Goal: Transaction & Acquisition: Download file/media

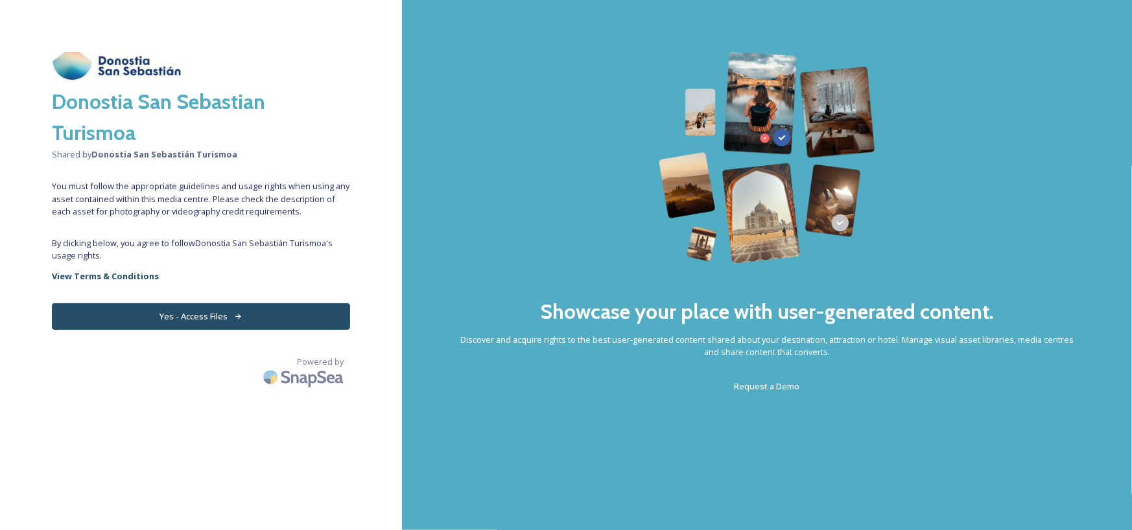
click at [255, 311] on button "Yes - Access Files" at bounding box center [201, 316] width 298 height 27
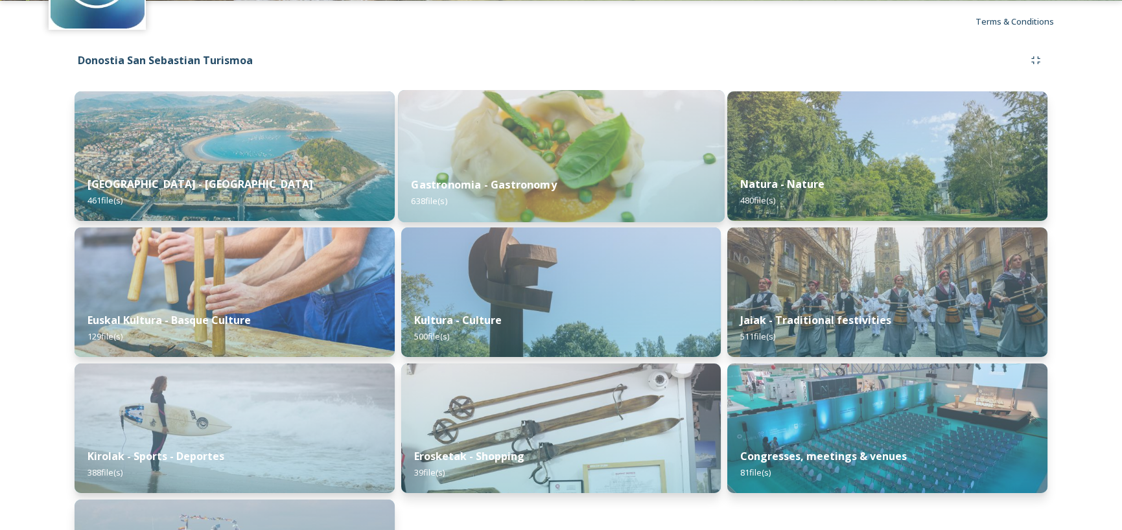
scroll to position [130, 0]
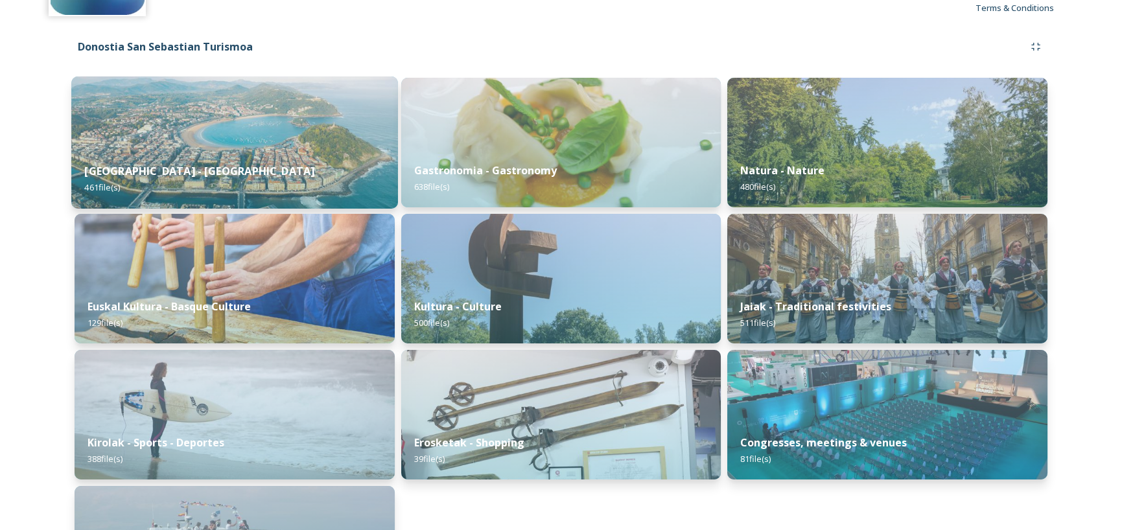
click at [274, 129] on img at bounding box center [234, 143] width 327 height 132
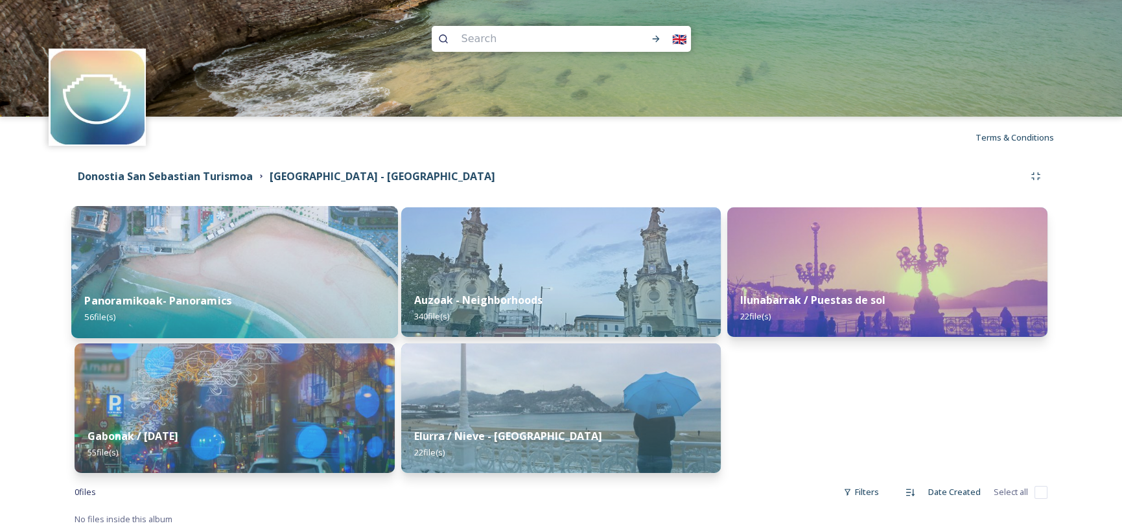
click at [236, 270] on img at bounding box center [234, 272] width 327 height 132
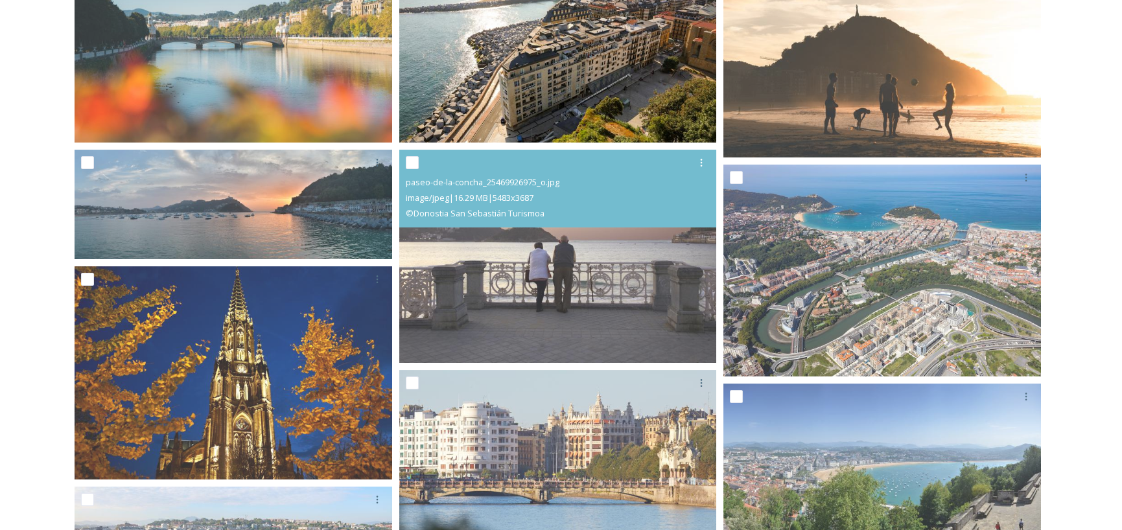
scroll to position [583, 0]
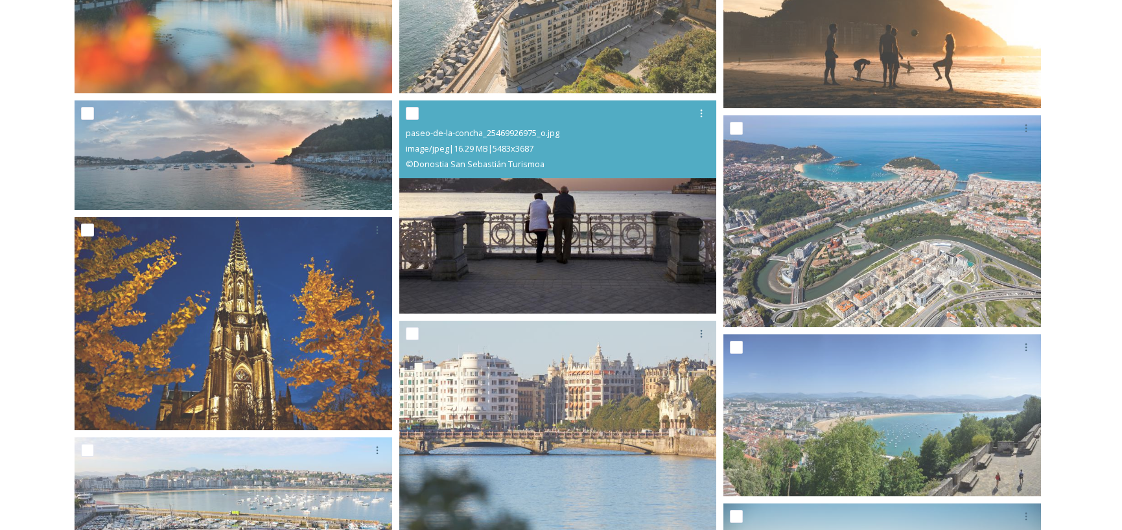
click at [412, 112] on input "checkbox" at bounding box center [412, 113] width 13 height 13
checkbox input "true"
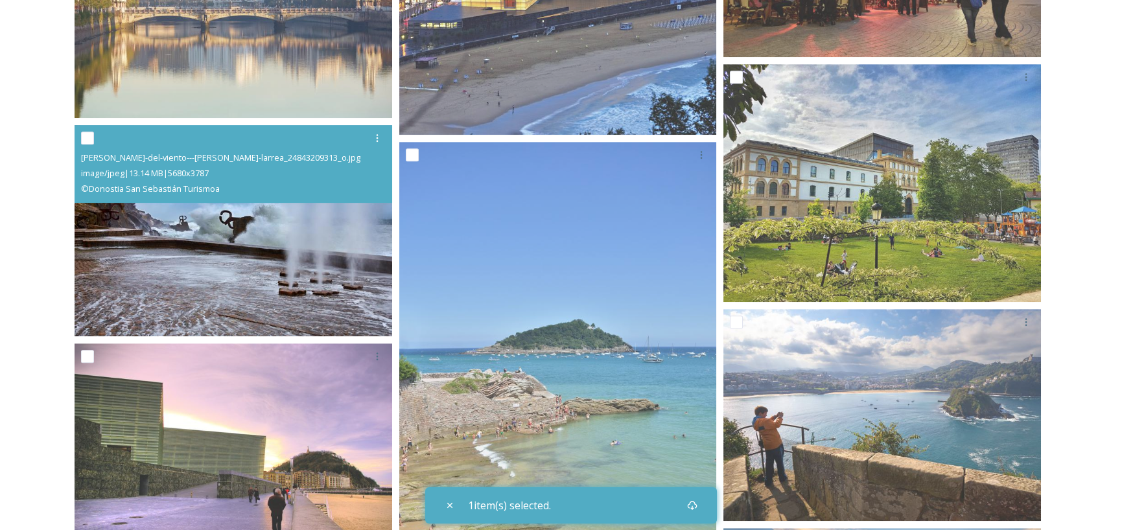
scroll to position [1666, 0]
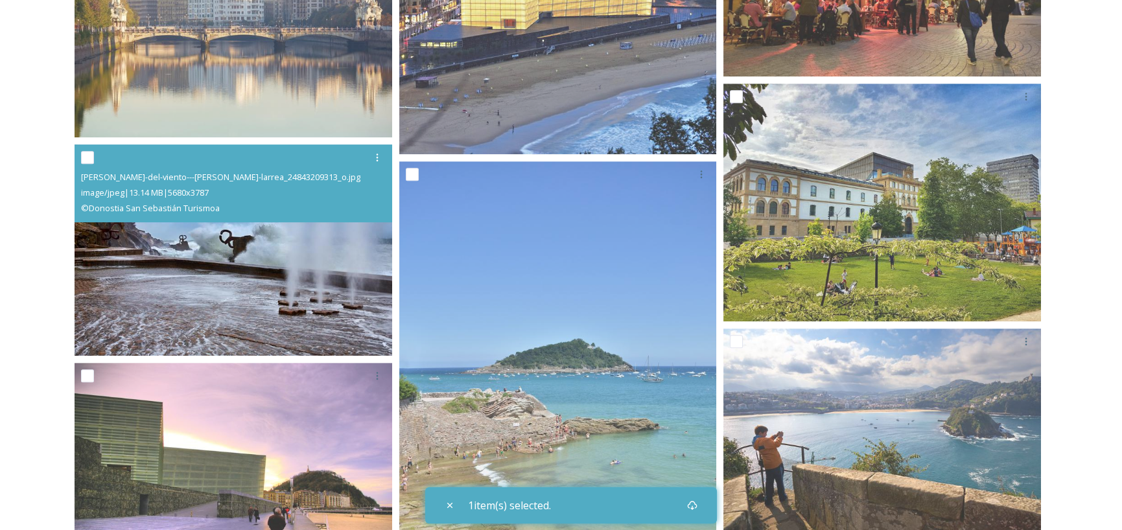
click at [91, 149] on div at bounding box center [235, 157] width 308 height 23
click at [89, 163] on input "checkbox" at bounding box center [87, 157] width 13 height 13
checkbox input "true"
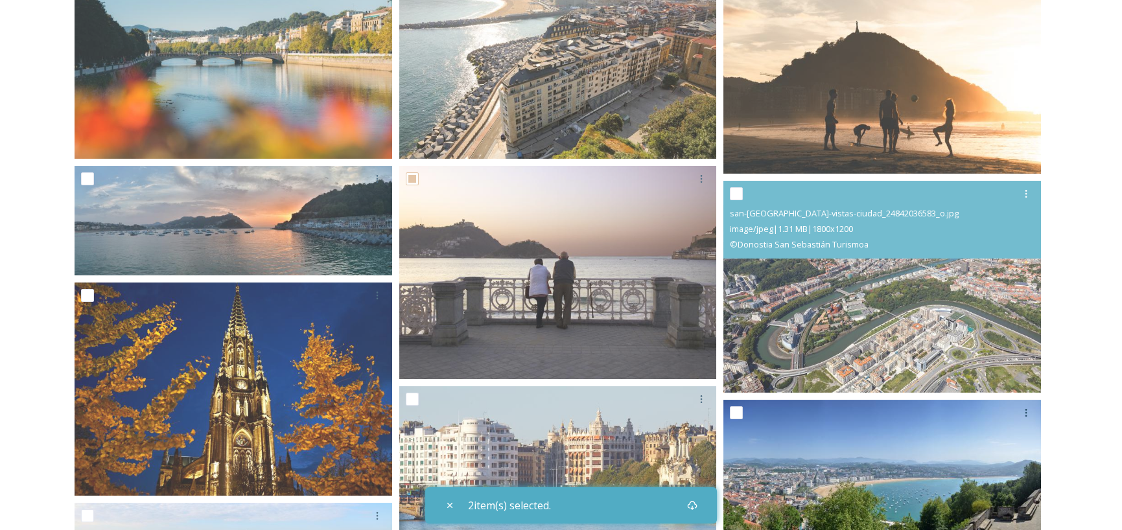
scroll to position [519, 0]
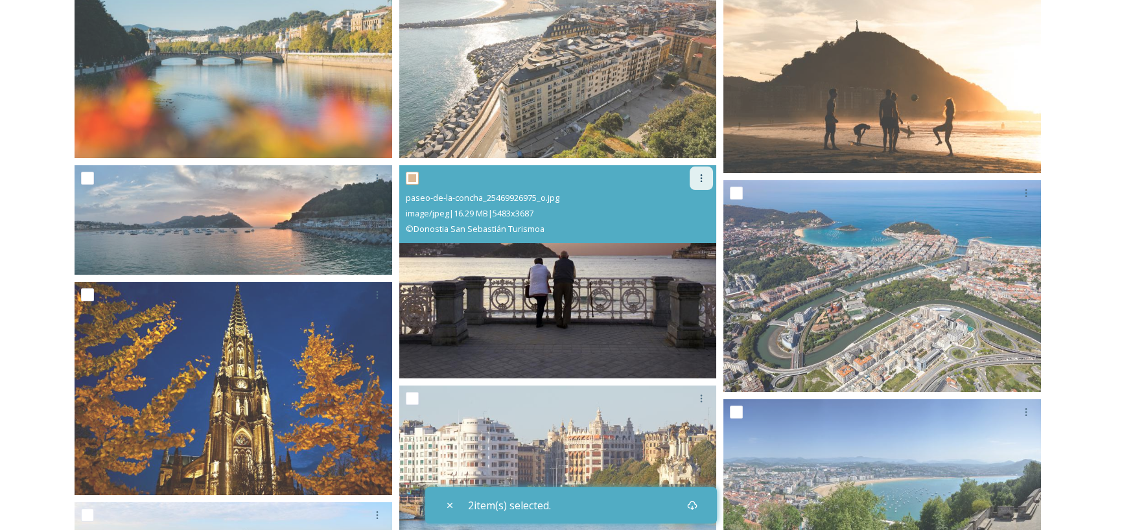
click at [697, 177] on icon at bounding box center [701, 178] width 10 height 10
click at [690, 226] on span "Download" at bounding box center [686, 232] width 40 height 12
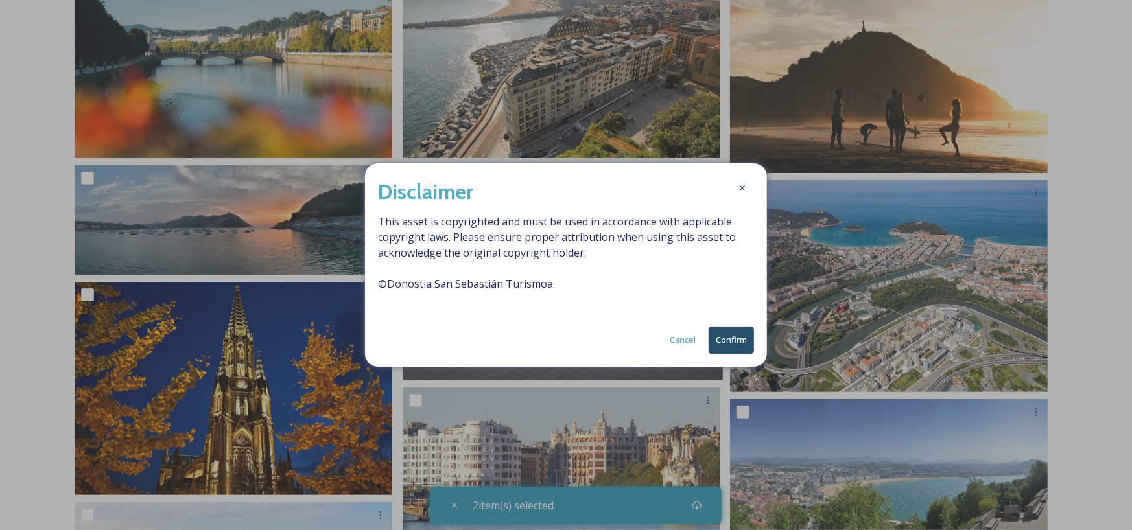
click at [722, 338] on button "Confirm" at bounding box center [731, 340] width 45 height 27
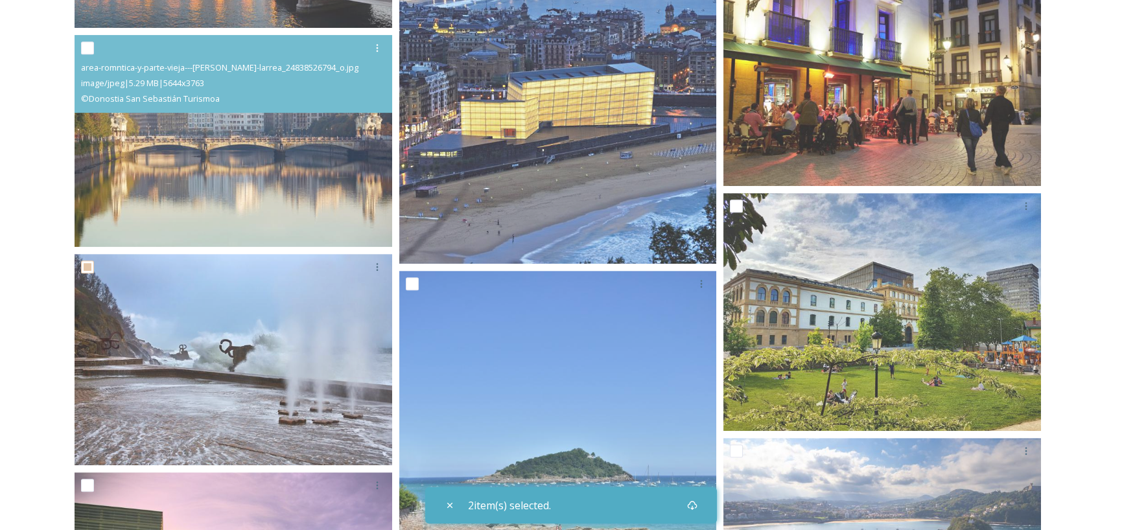
scroll to position [1686, 0]
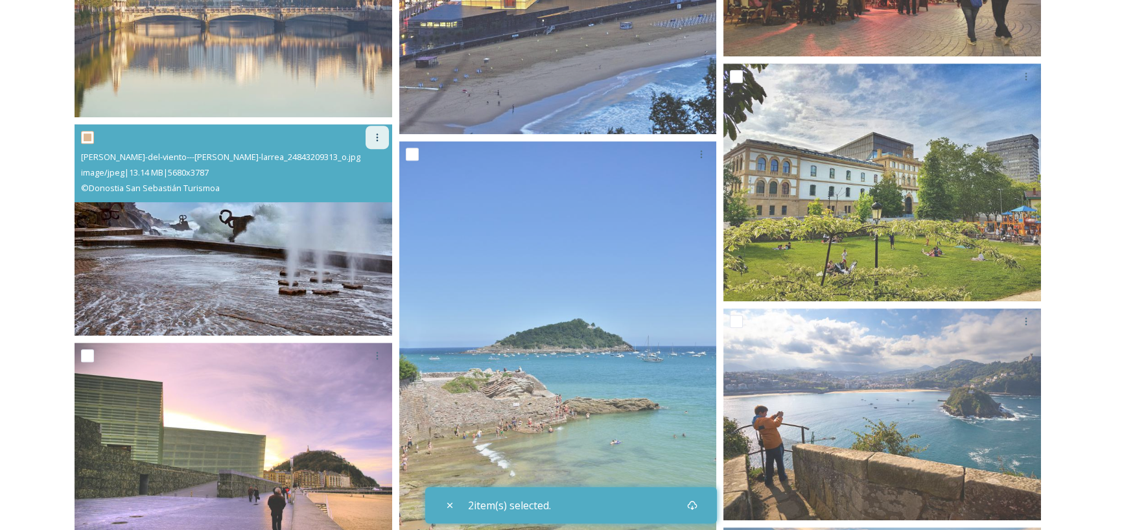
click at [380, 137] on icon at bounding box center [377, 137] width 10 height 10
click at [370, 189] on span "Download" at bounding box center [362, 191] width 40 height 12
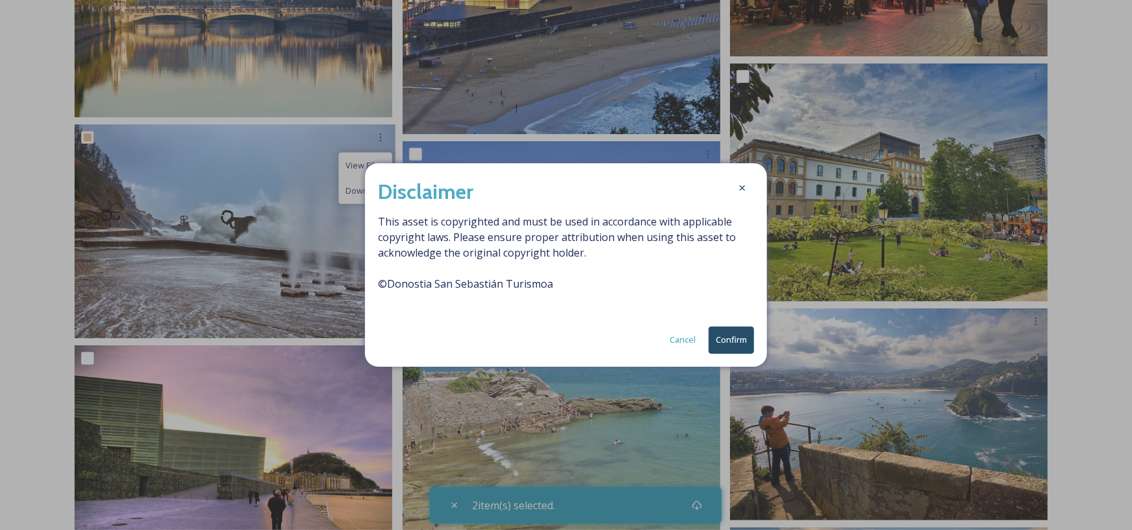
click at [722, 338] on button "Confirm" at bounding box center [731, 340] width 45 height 27
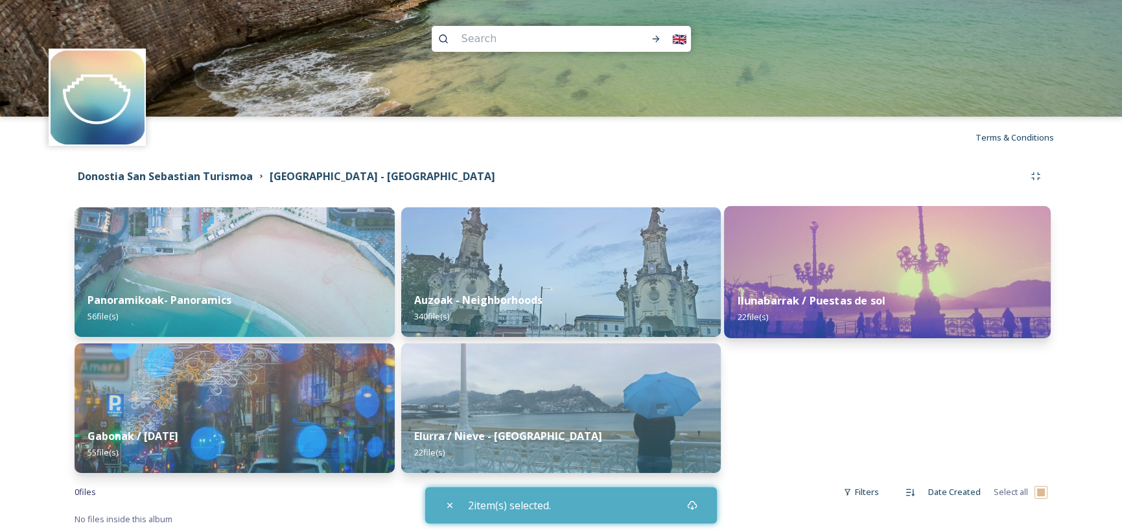
click at [863, 237] on img at bounding box center [887, 272] width 327 height 132
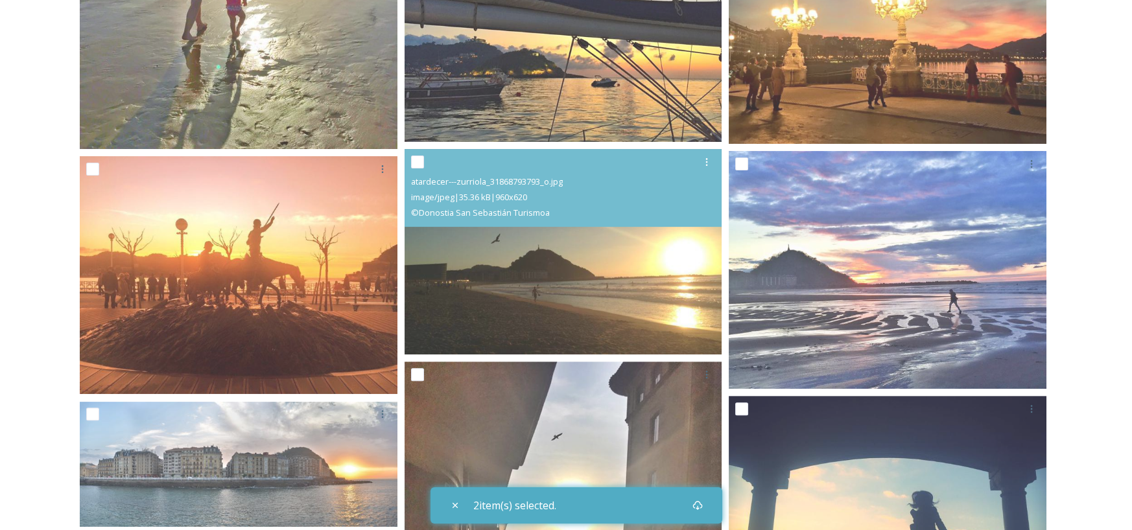
scroll to position [1556, 0]
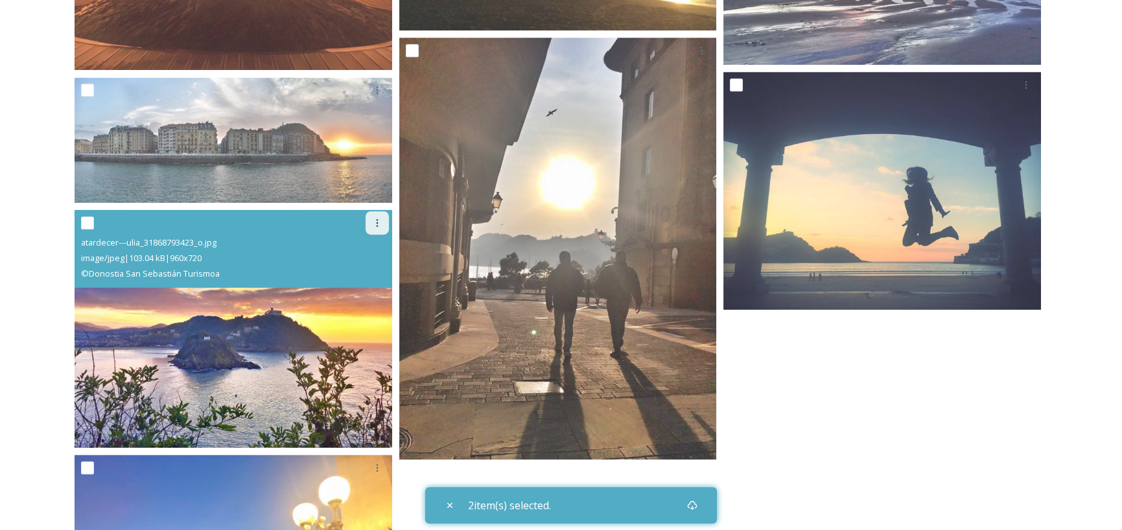
click at [375, 215] on div at bounding box center [377, 222] width 23 height 23
click at [366, 276] on span "Download" at bounding box center [362, 276] width 40 height 12
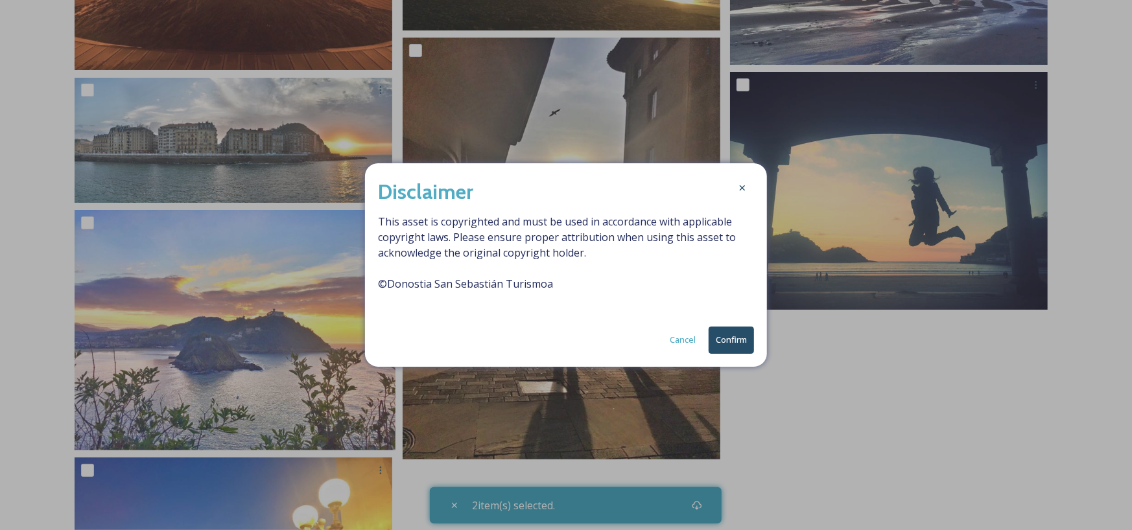
click at [725, 336] on button "Confirm" at bounding box center [731, 340] width 45 height 27
checkbox input "true"
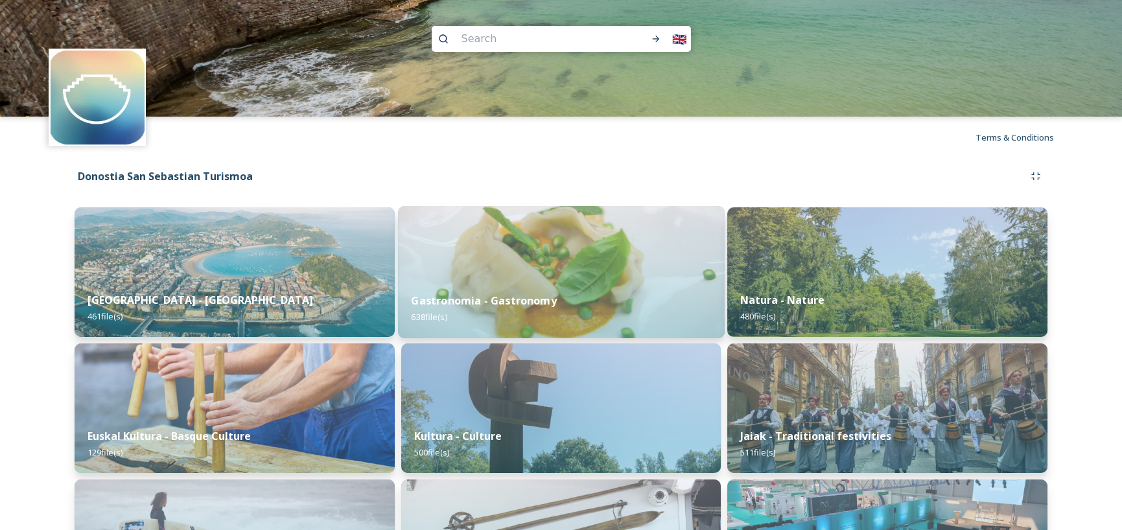
click at [578, 284] on div "Gastronomia - Gastronomy 638 file(s)" at bounding box center [561, 308] width 327 height 59
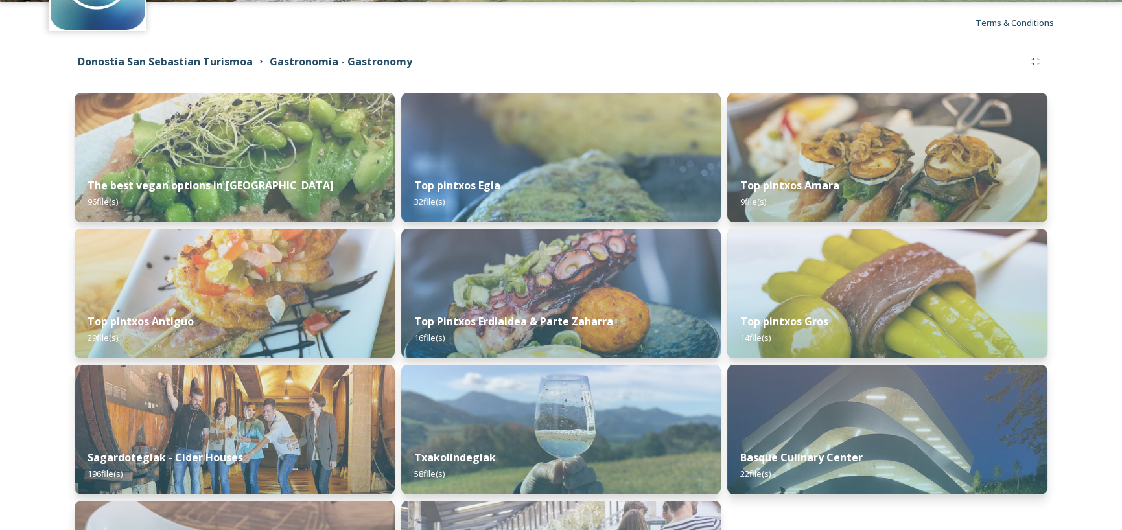
scroll to position [194, 0]
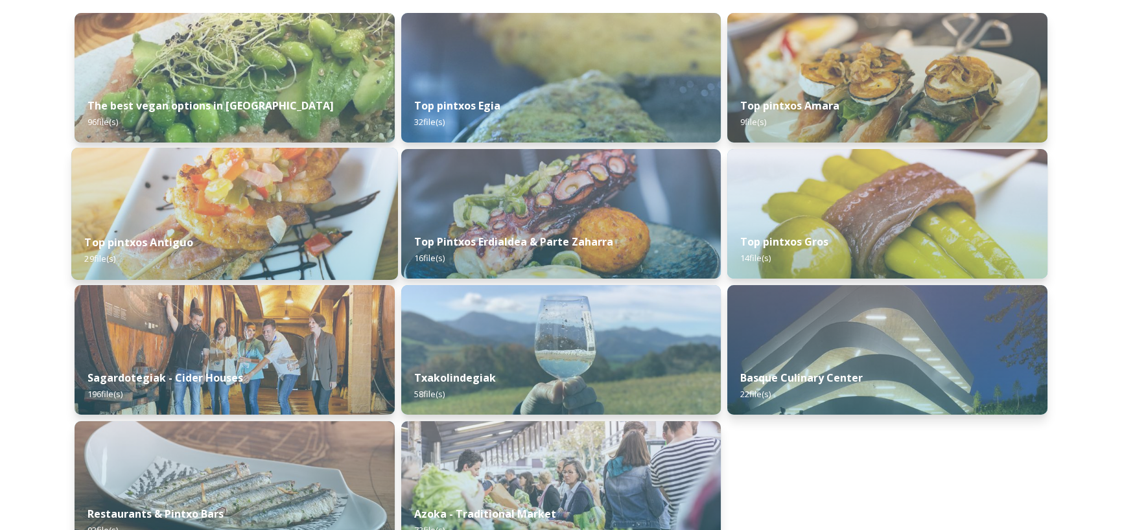
click at [304, 193] on img at bounding box center [234, 214] width 327 height 132
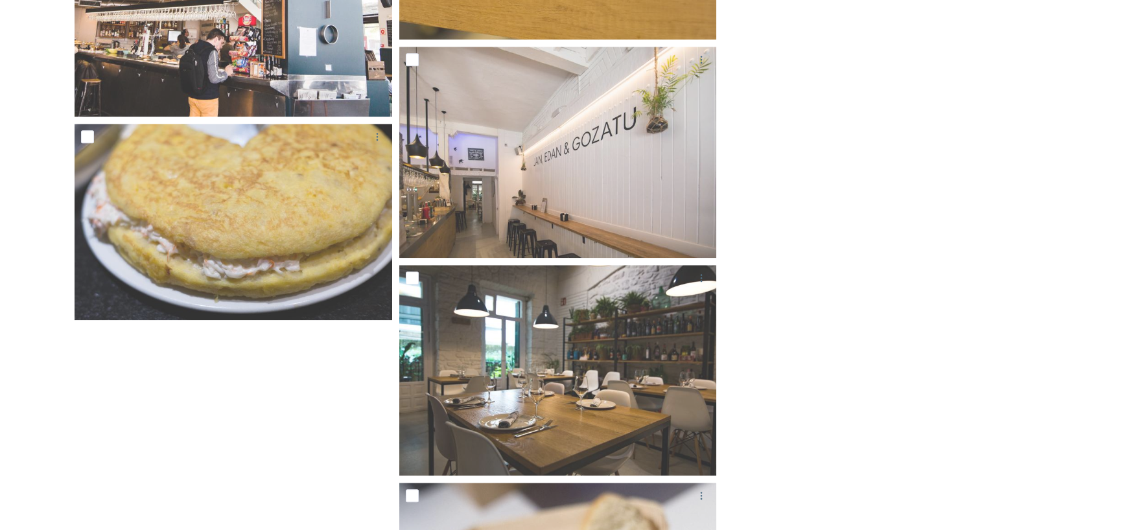
scroll to position [2966, 0]
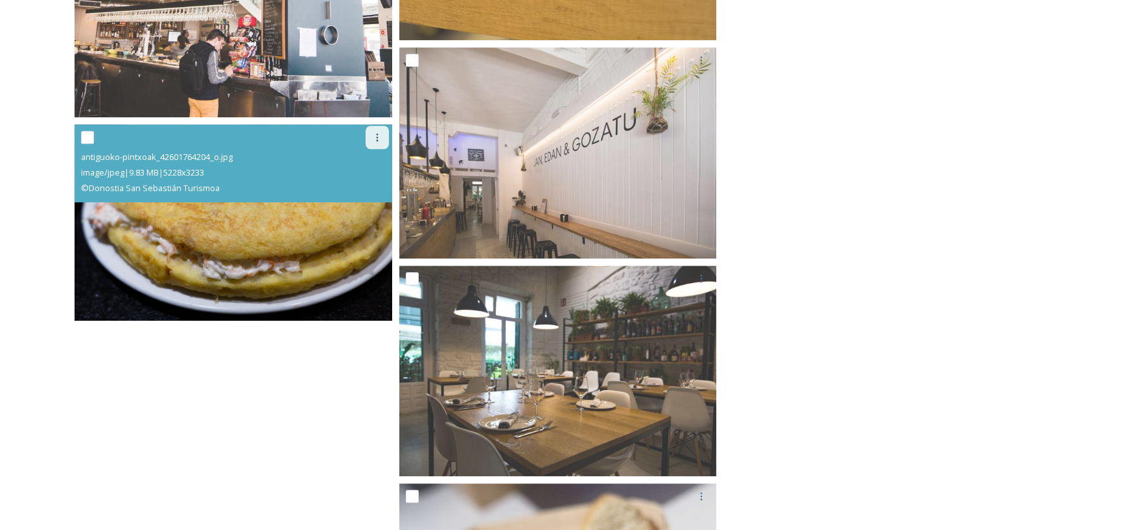
click at [373, 135] on icon at bounding box center [377, 137] width 10 height 10
click at [374, 182] on div "Download" at bounding box center [362, 190] width 53 height 25
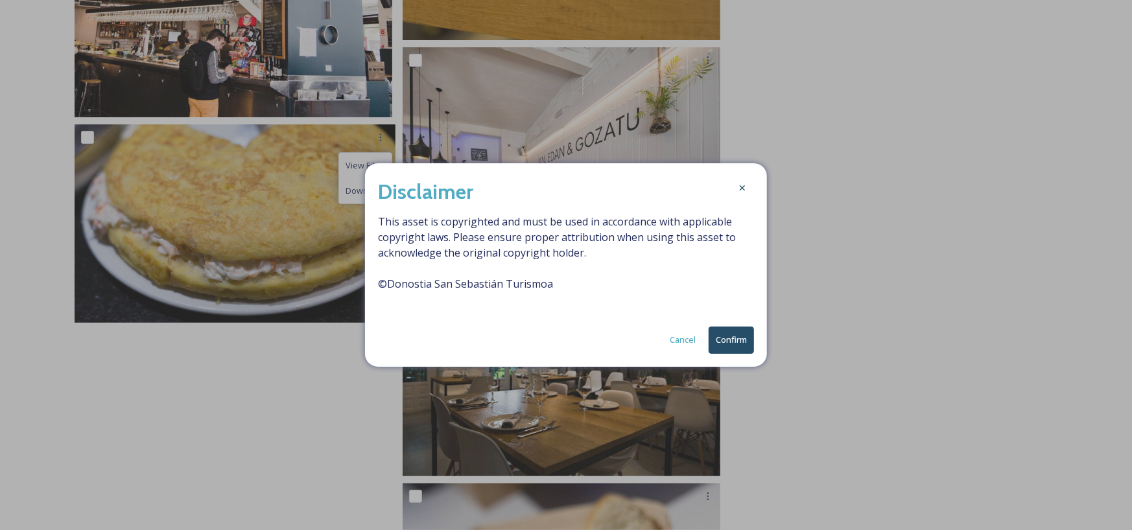
click at [738, 337] on button "Confirm" at bounding box center [731, 340] width 45 height 27
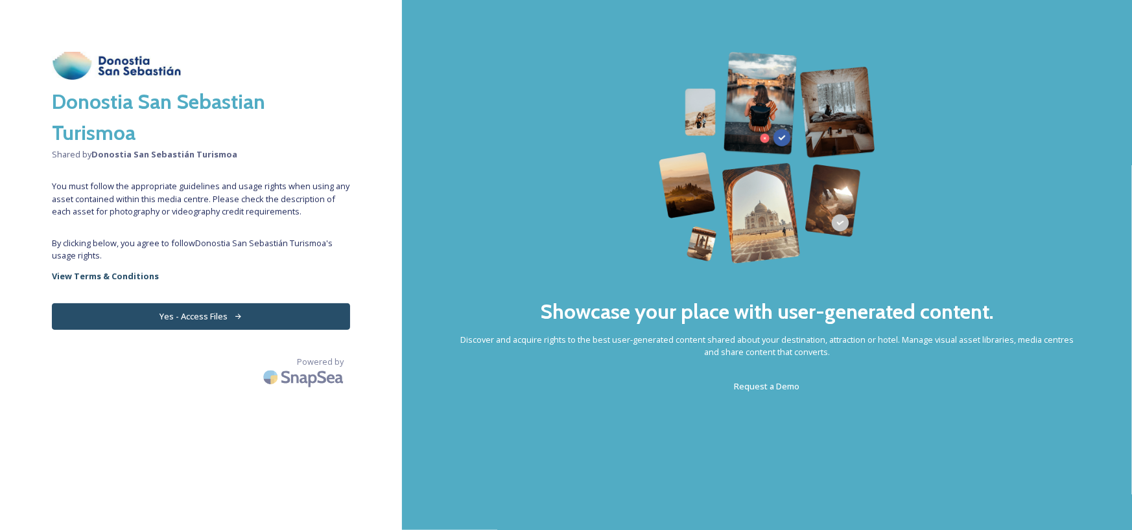
click at [231, 323] on button "Yes - Access Files" at bounding box center [201, 316] width 298 height 27
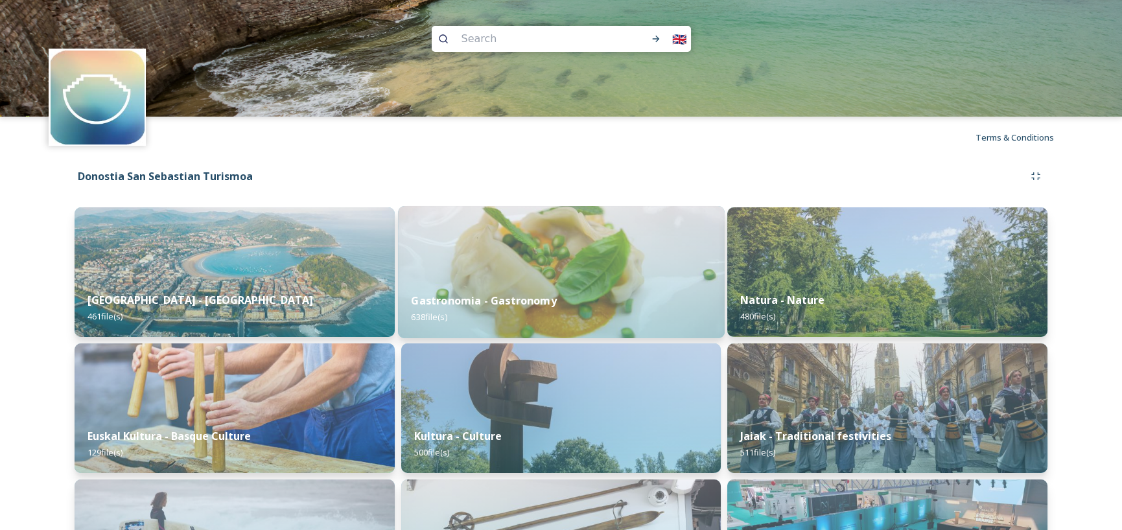
click at [617, 270] on img at bounding box center [561, 272] width 327 height 132
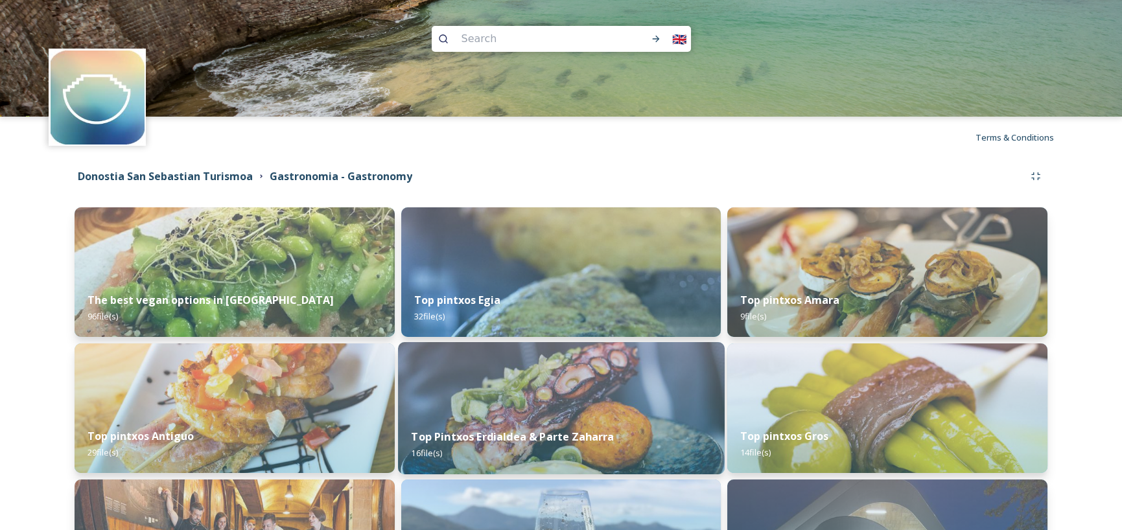
click at [576, 377] on img at bounding box center [561, 408] width 327 height 132
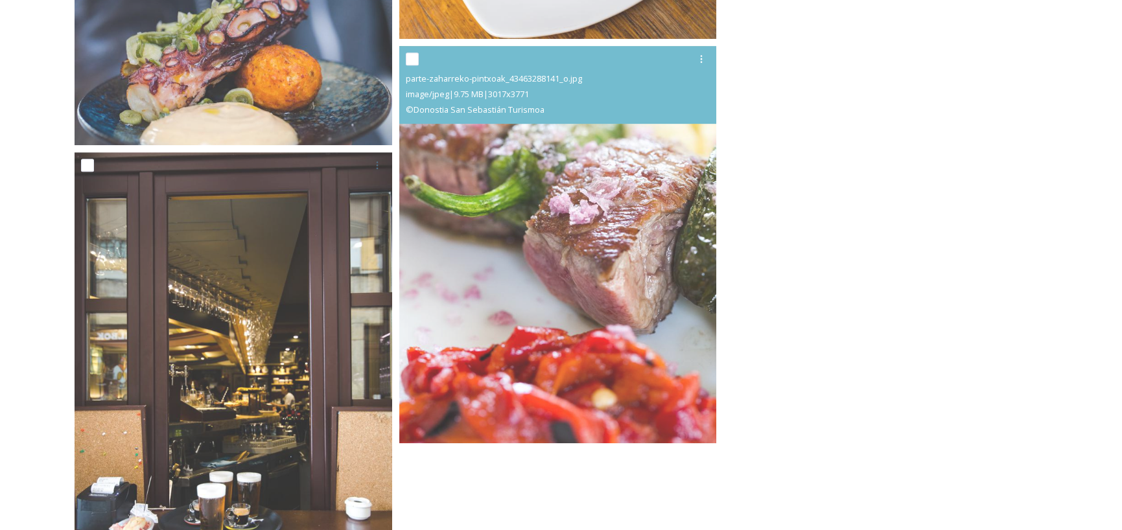
scroll to position [1924, 0]
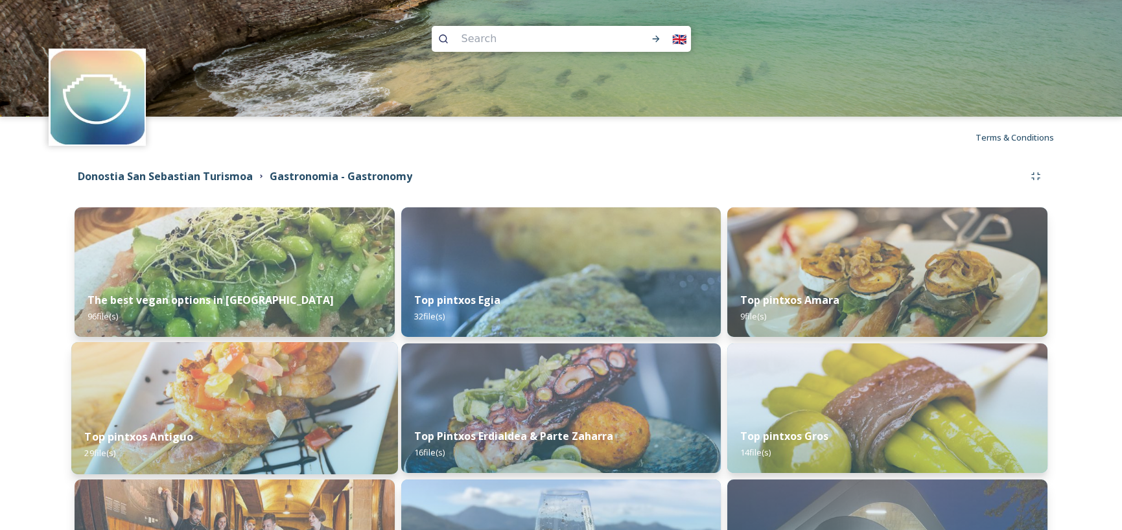
click at [322, 394] on img at bounding box center [234, 408] width 327 height 132
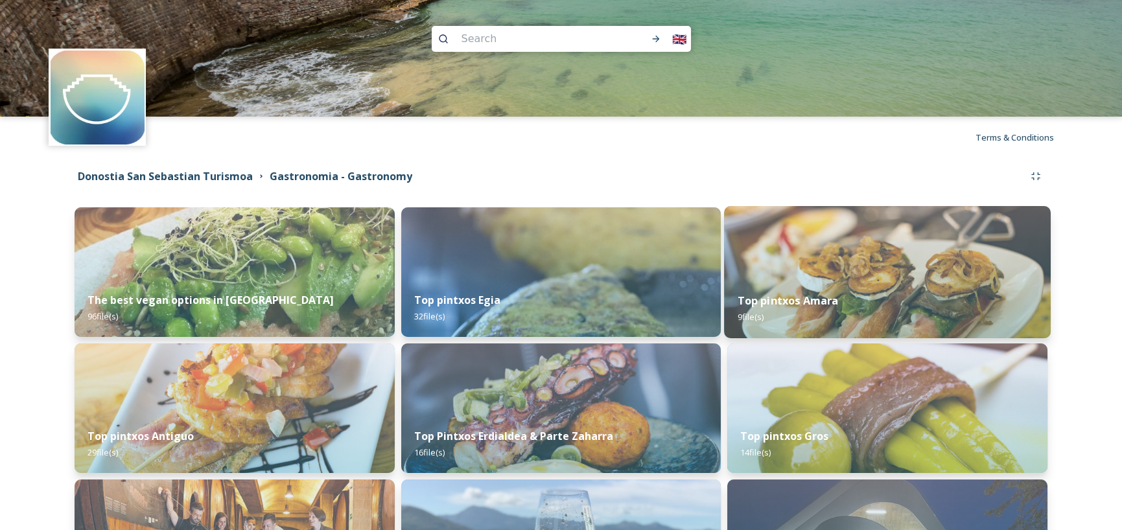
click at [863, 275] on img at bounding box center [887, 272] width 327 height 132
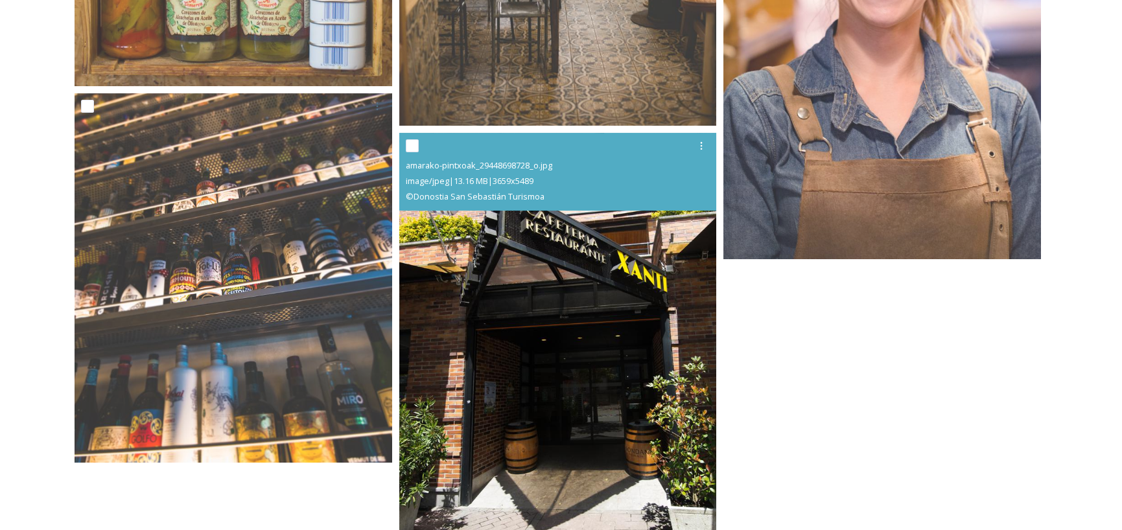
scroll to position [989, 0]
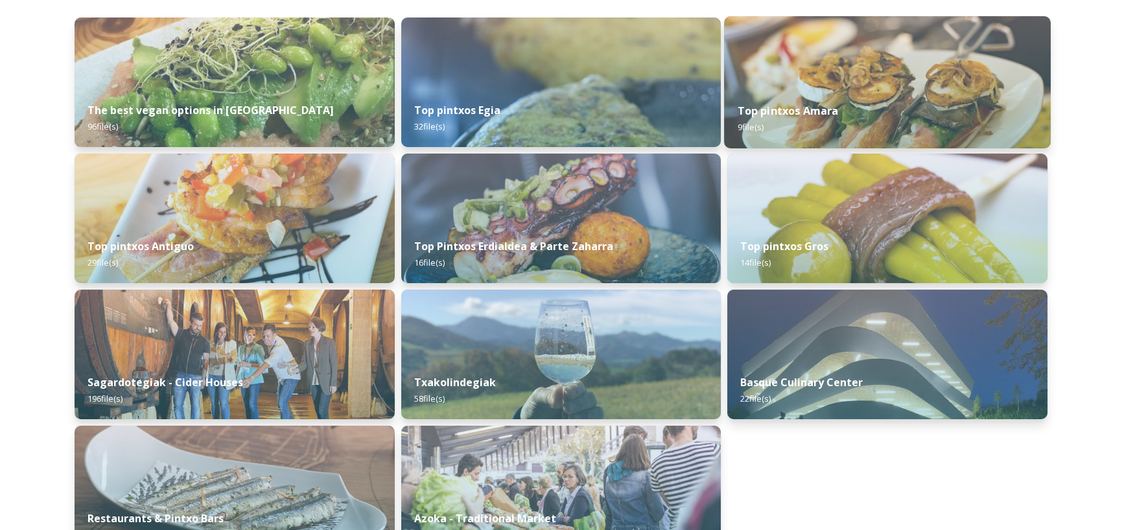
scroll to position [194, 0]
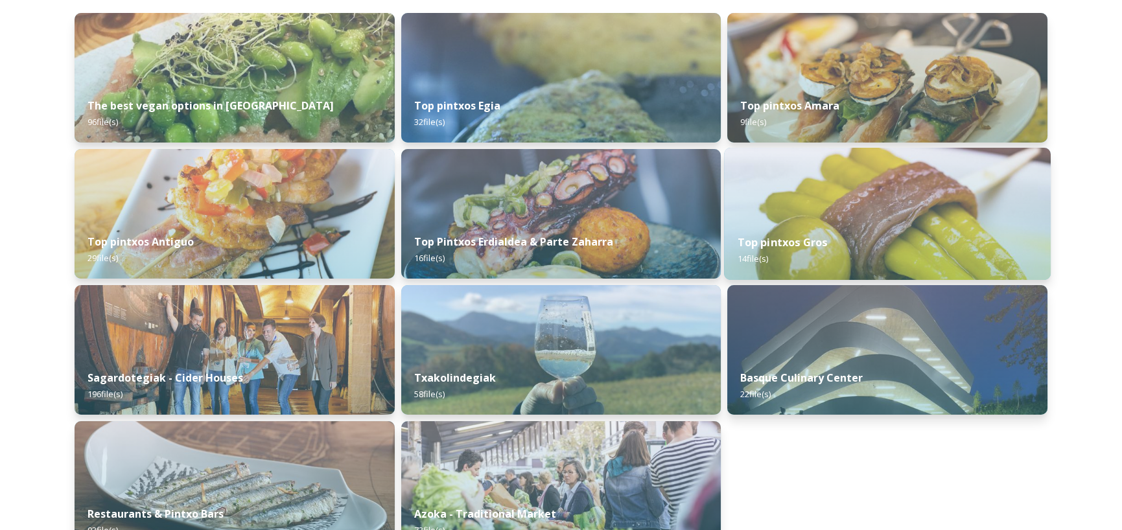
click at [888, 228] on div "Top pintxos Gros 14 file(s)" at bounding box center [887, 250] width 327 height 59
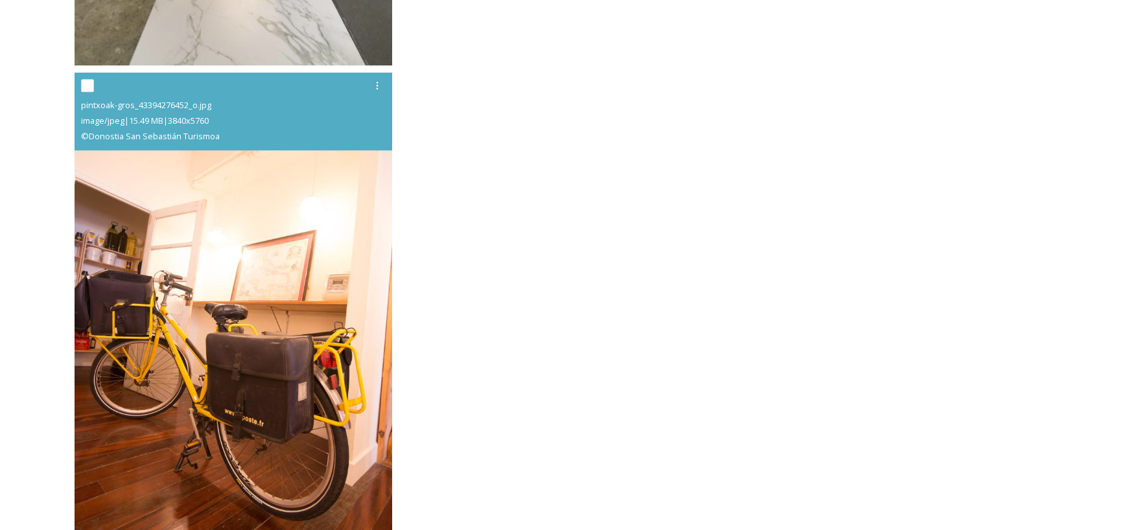
scroll to position [1731, 0]
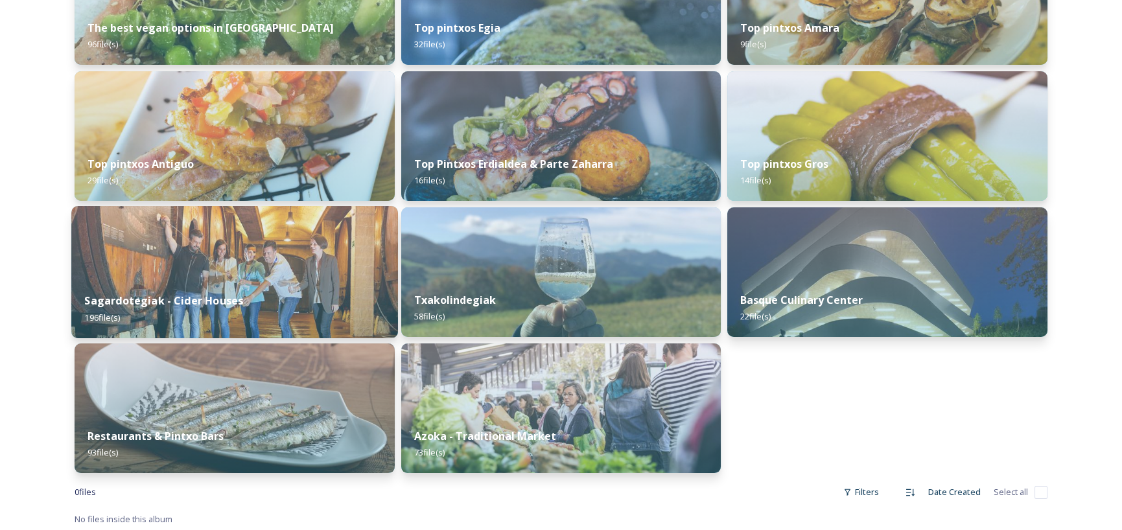
scroll to position [275, 0]
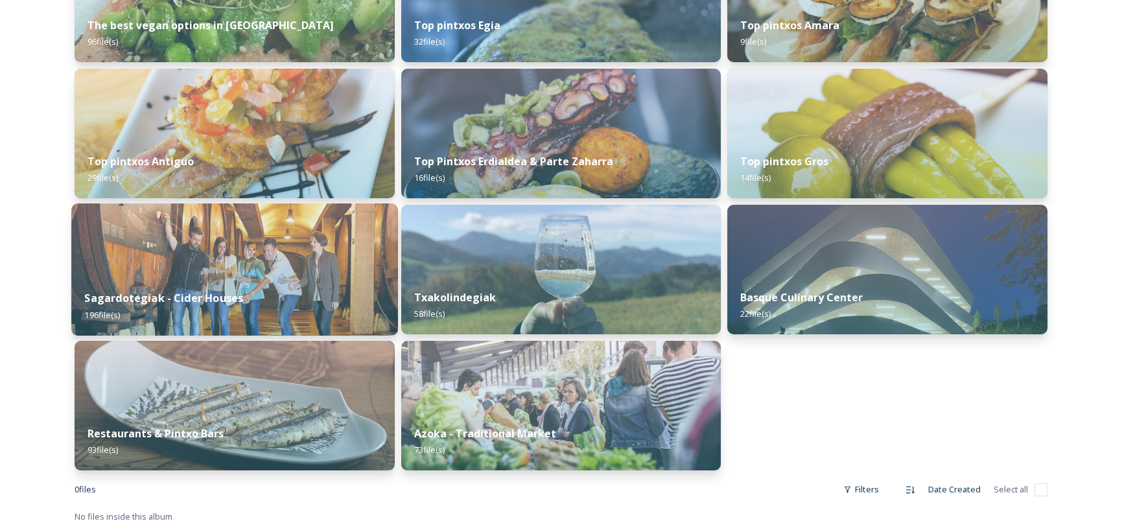
click at [269, 279] on div "Sagardotegiak - Cider Houses 196 file(s)" at bounding box center [234, 306] width 327 height 59
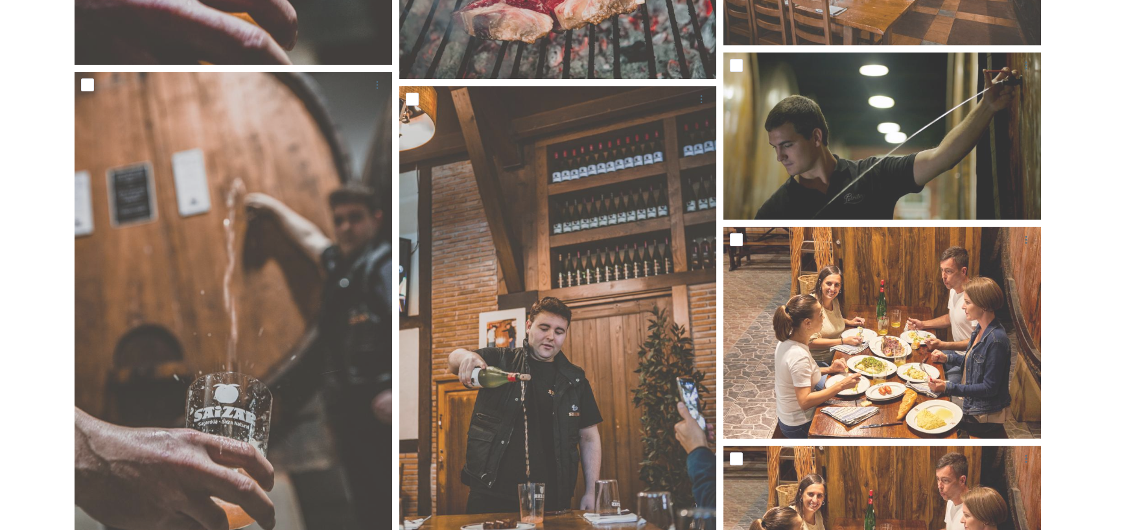
scroll to position [972, 0]
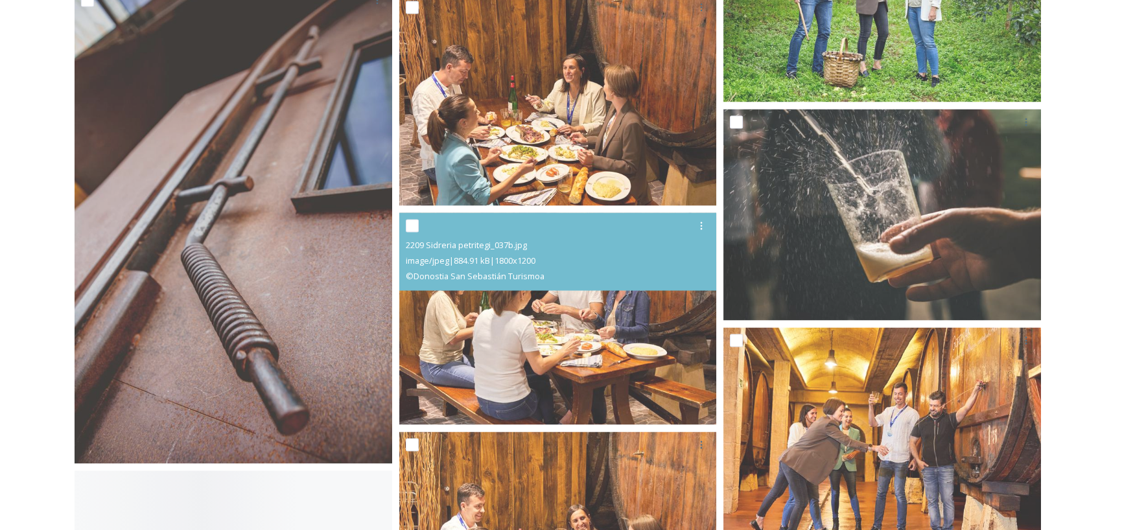
scroll to position [5900, 0]
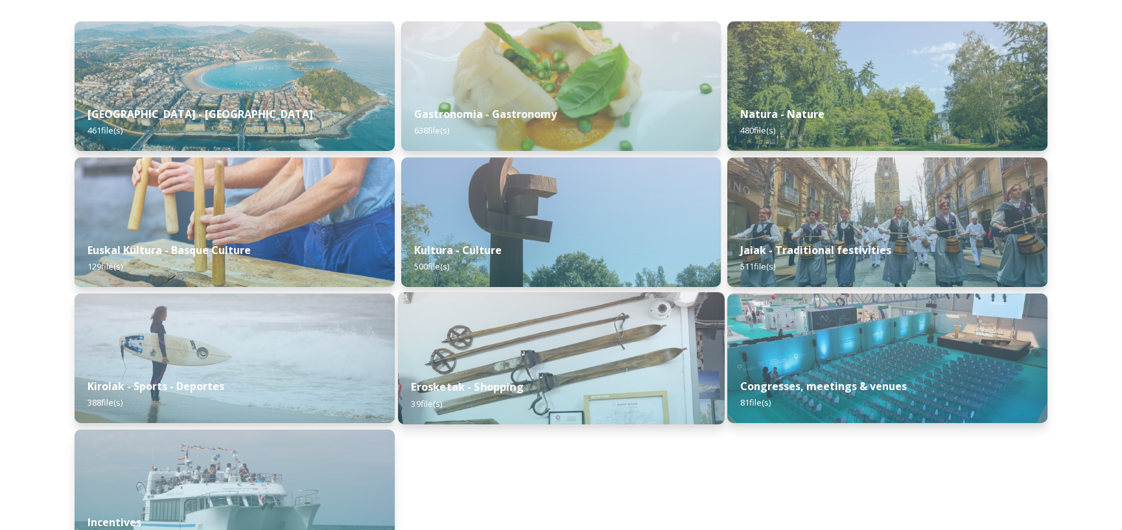
scroll to position [163, 0]
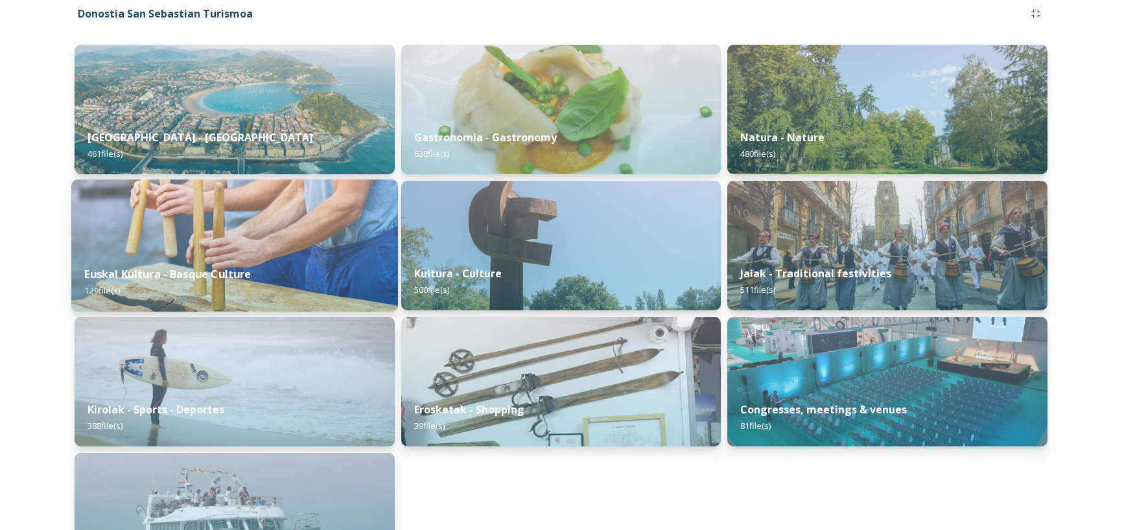
click at [242, 232] on img at bounding box center [234, 246] width 327 height 132
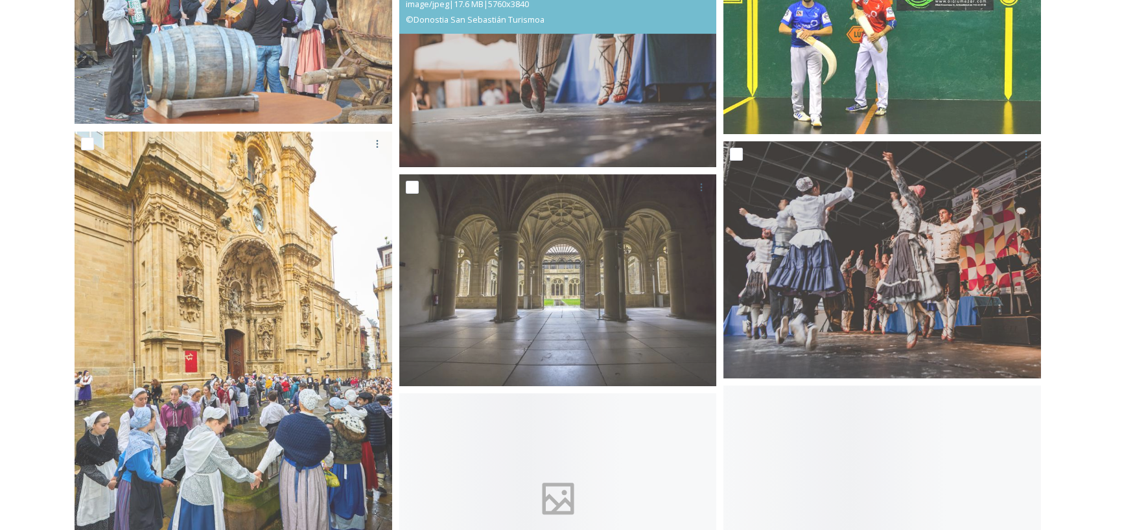
scroll to position [1361, 0]
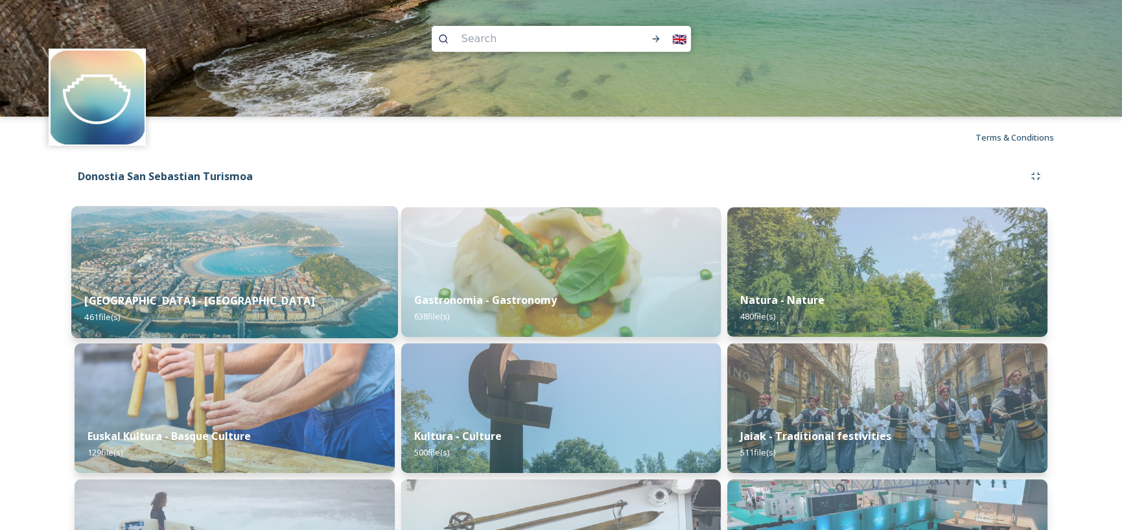
click at [204, 255] on img at bounding box center [234, 272] width 327 height 132
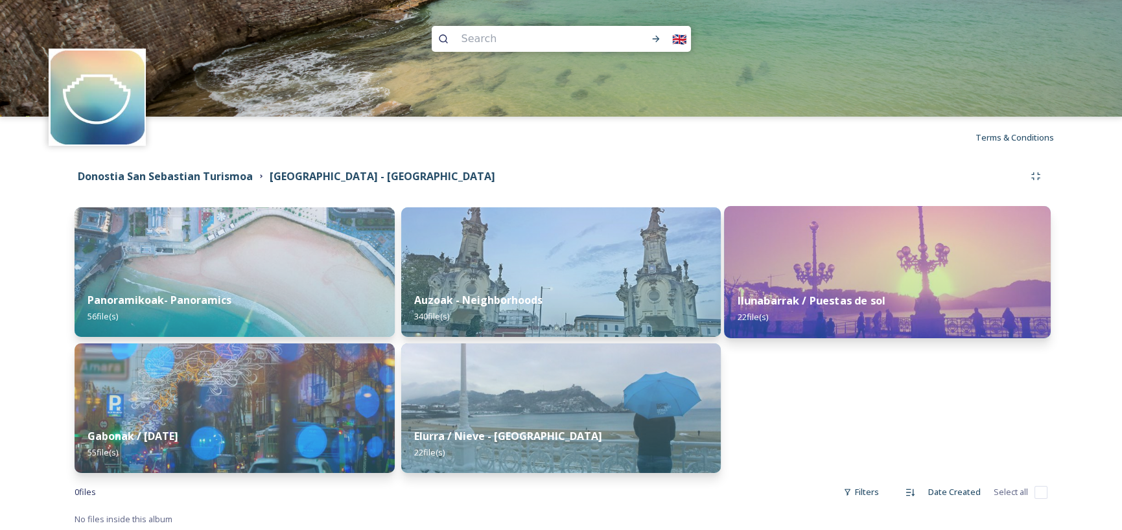
click at [825, 261] on img at bounding box center [887, 272] width 327 height 132
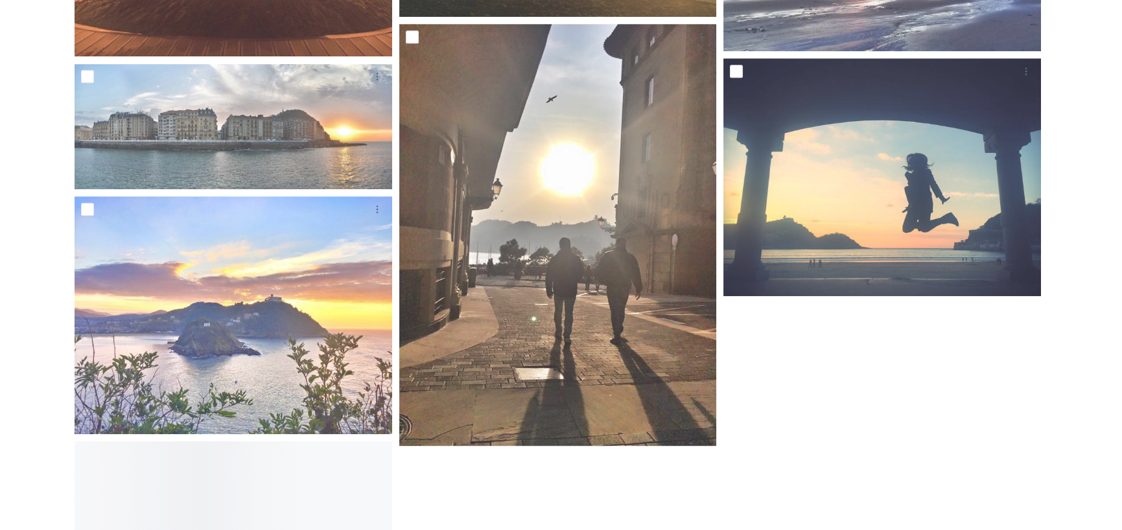
scroll to position [1747, 0]
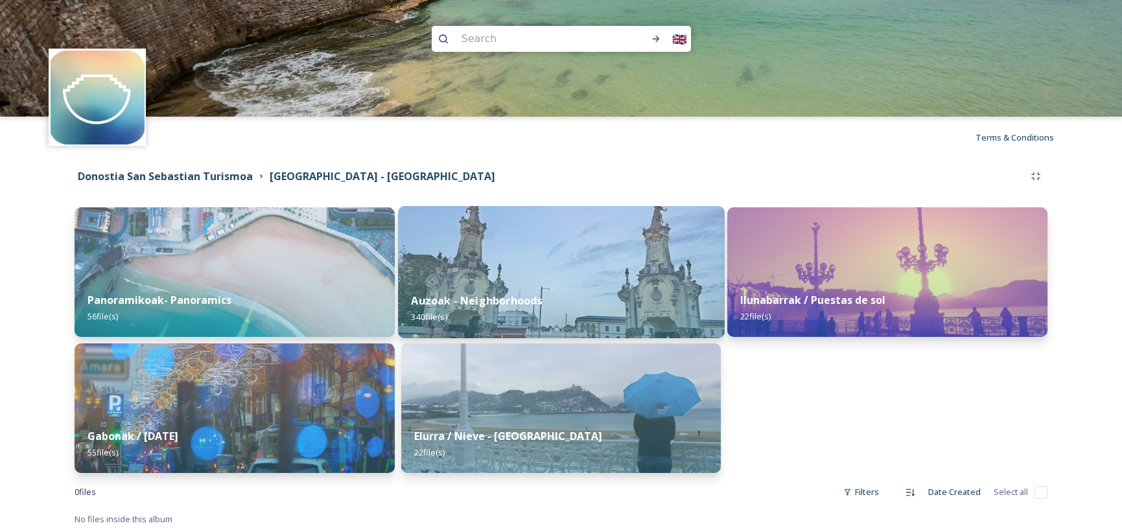
click at [525, 278] on img at bounding box center [561, 272] width 327 height 132
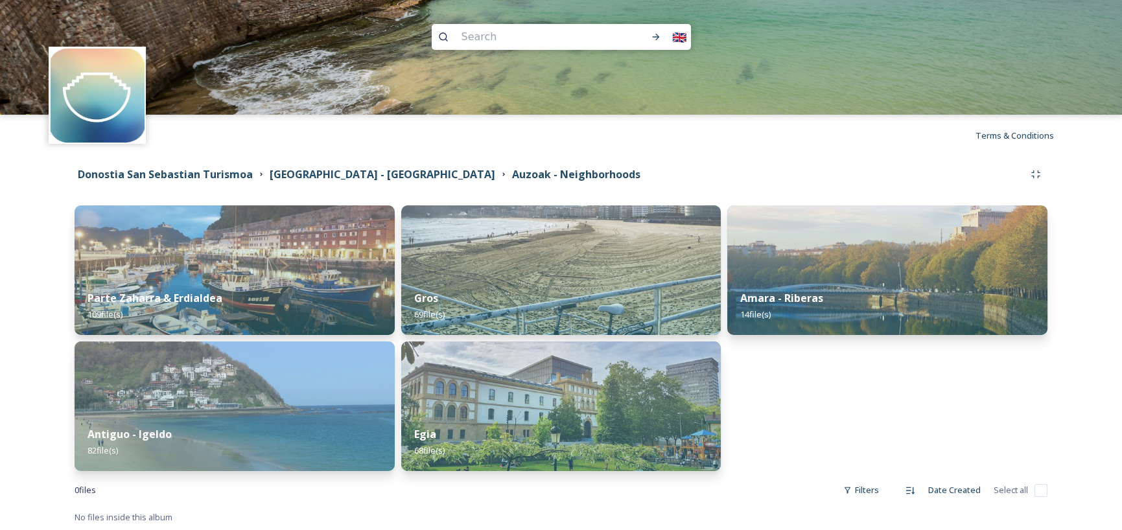
scroll to position [3, 0]
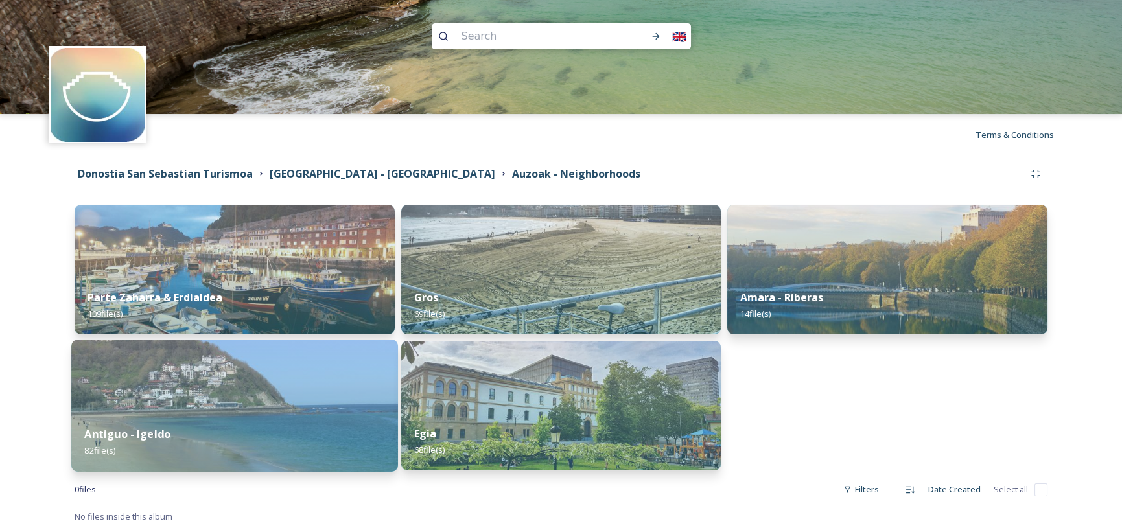
click at [200, 421] on div "Antiguo - Igeldo 82 file(s)" at bounding box center [234, 442] width 327 height 59
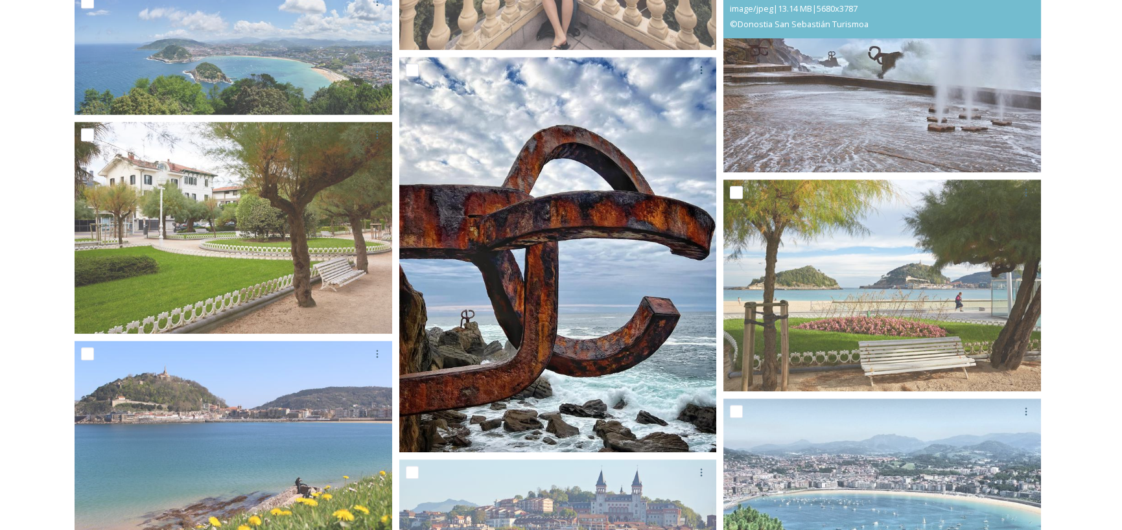
scroll to position [2658, 0]
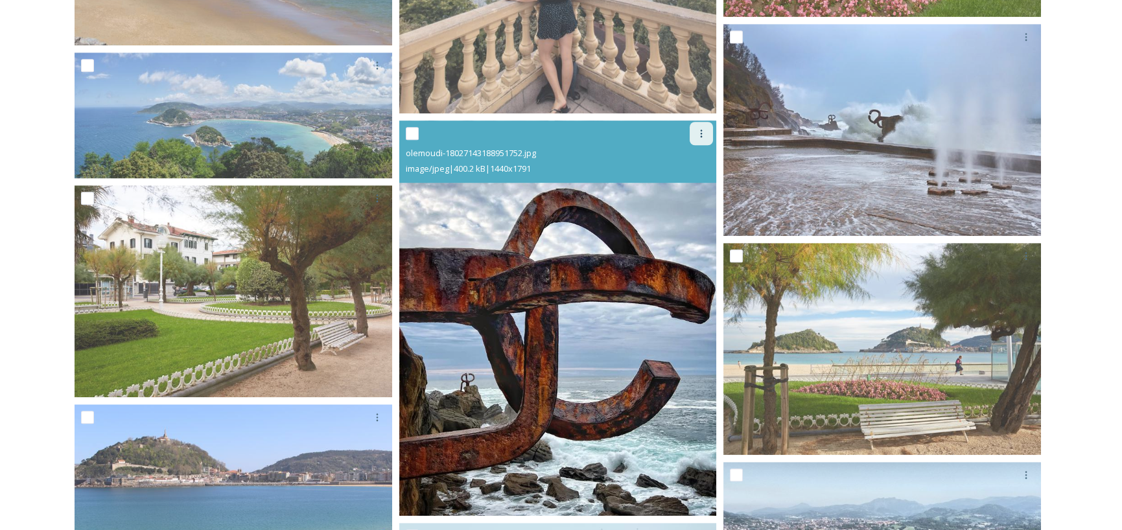
click at [694, 137] on div at bounding box center [701, 133] width 23 height 23
click at [682, 185] on span "Download" at bounding box center [686, 188] width 40 height 12
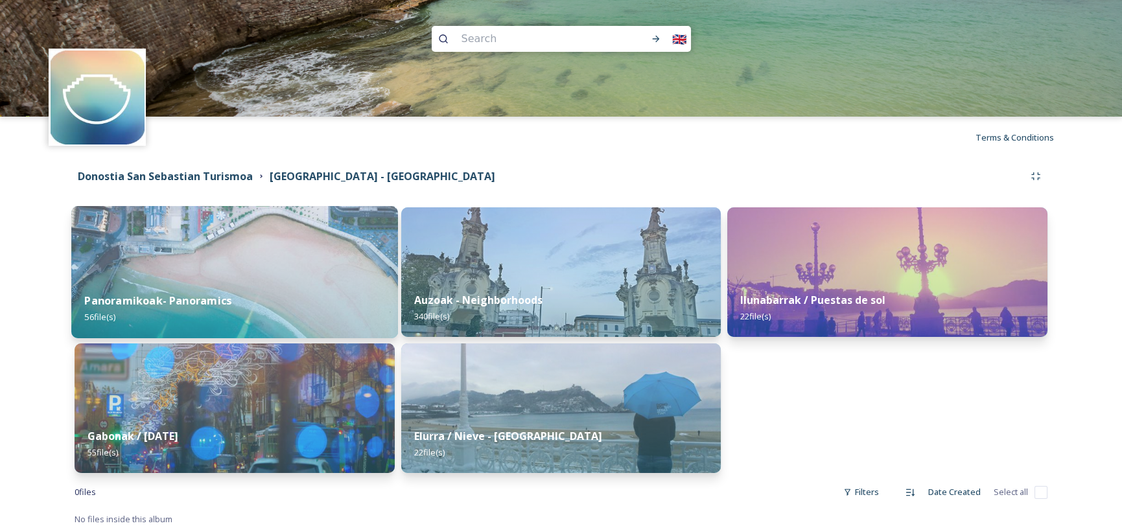
click at [242, 286] on div "Panoramikoak- Panoramics 56 file(s)" at bounding box center [234, 308] width 327 height 59
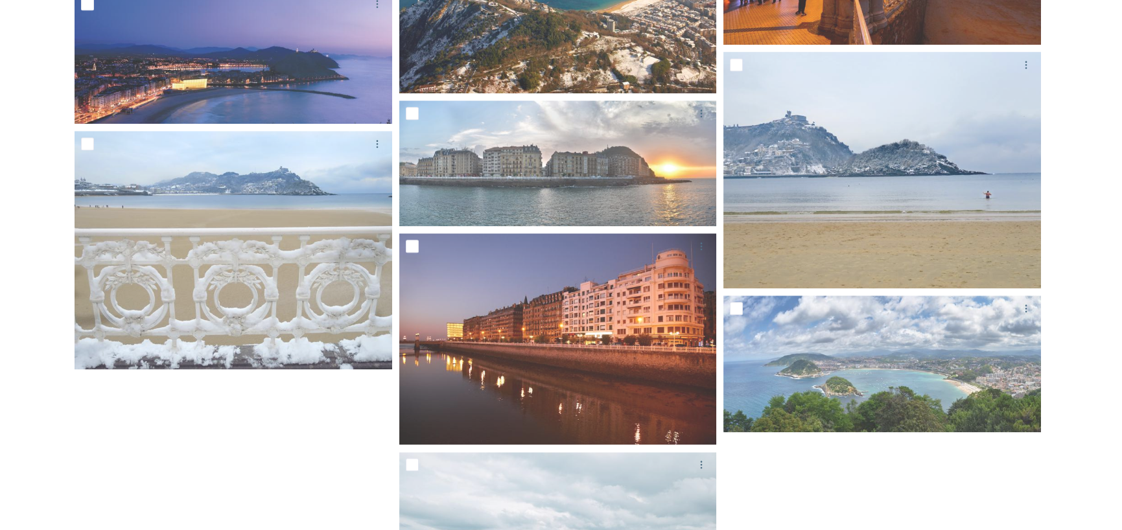
scroll to position [3675, 0]
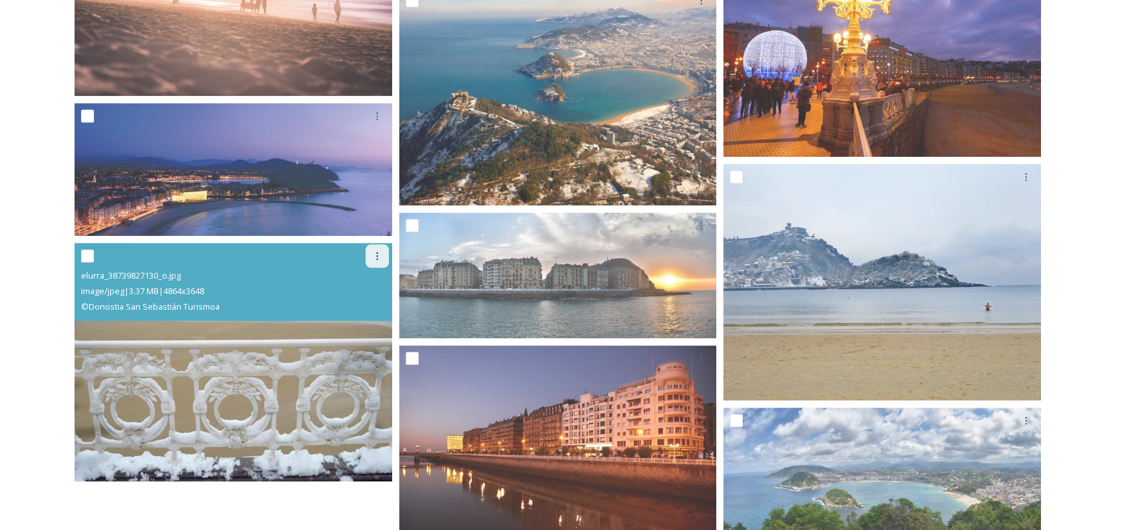
click at [379, 261] on icon at bounding box center [377, 256] width 10 height 10
click at [377, 310] on span "Download" at bounding box center [362, 310] width 40 height 12
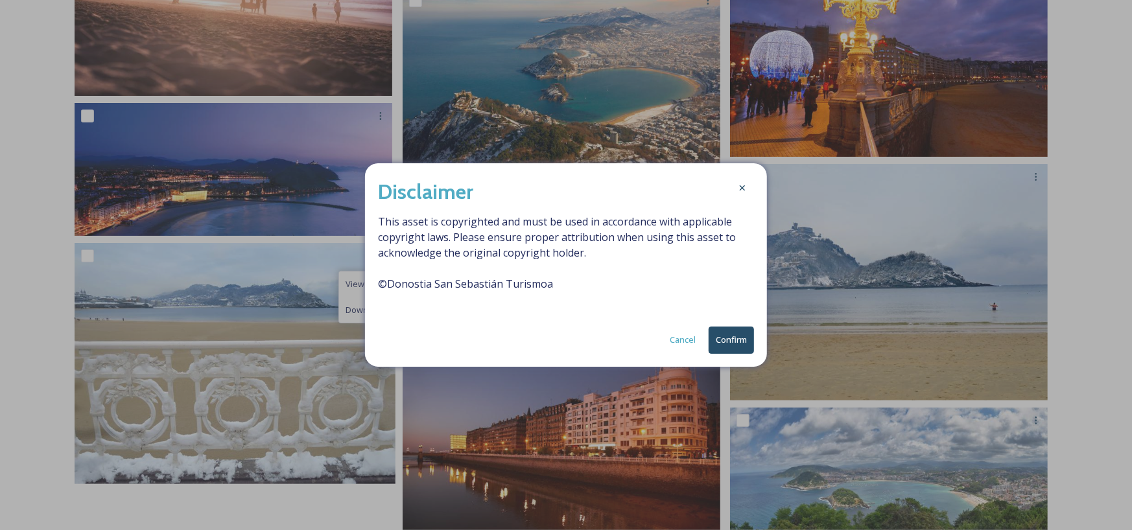
click at [729, 342] on button "Confirm" at bounding box center [731, 340] width 45 height 27
